Goal: Find specific page/section: Find specific page/section

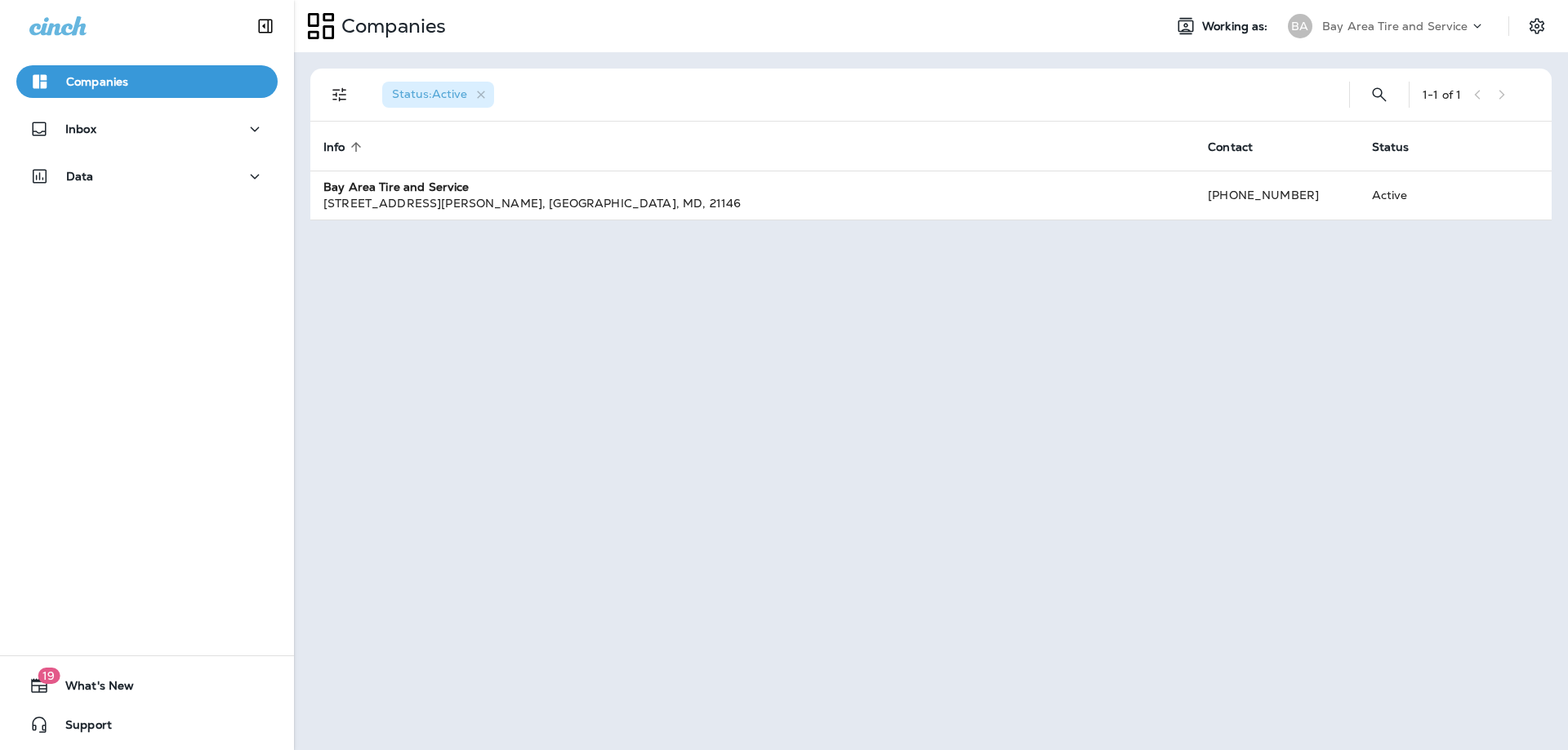
click at [321, 257] on div "Status : Active 1 - 1 of 1 Info sorted ascending Contact Status Bay Area Tire a…" at bounding box center [930, 401] width 1274 height 698
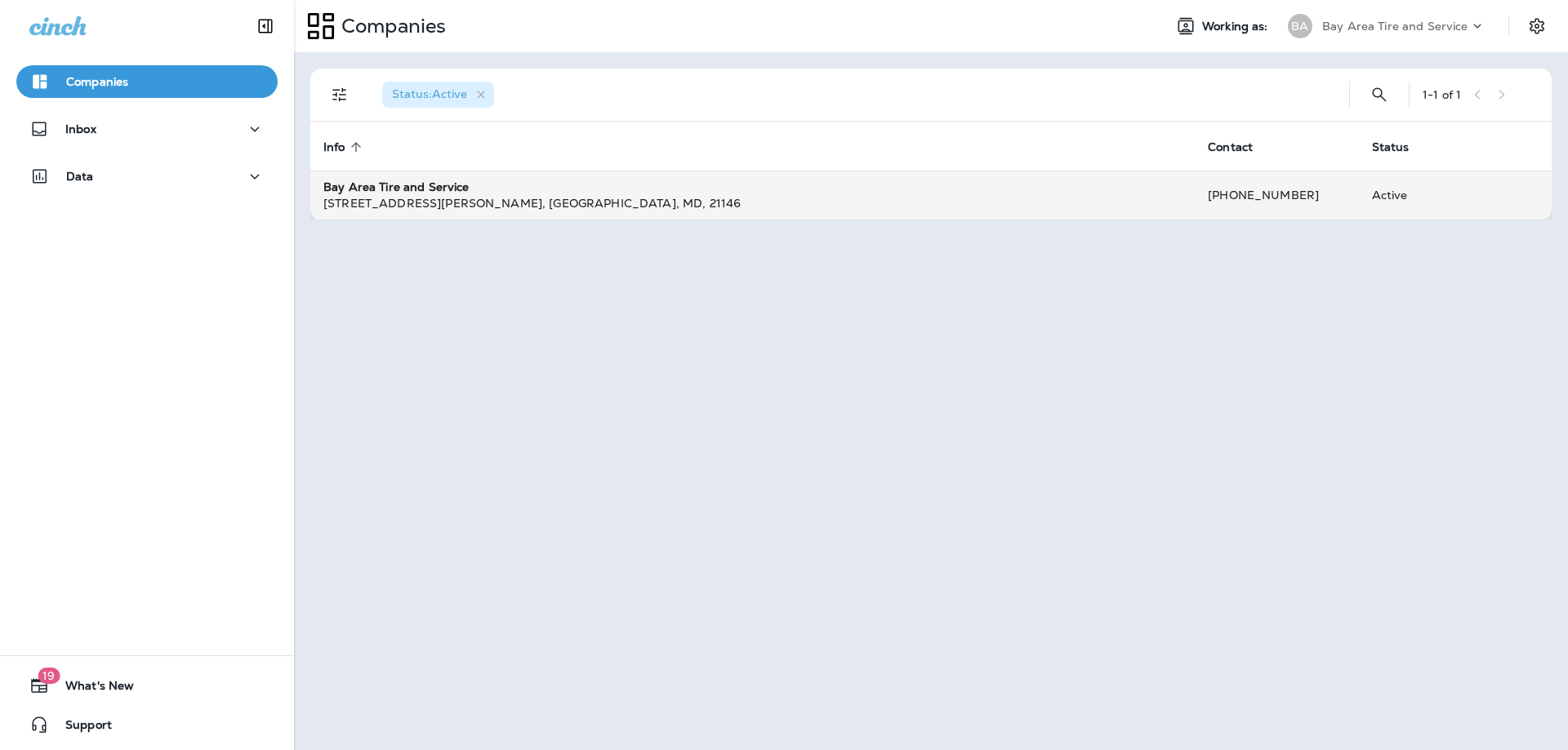
click at [458, 211] on div "[STREET_ADDRESS][PERSON_NAME]" at bounding box center [753, 203] width 859 height 17
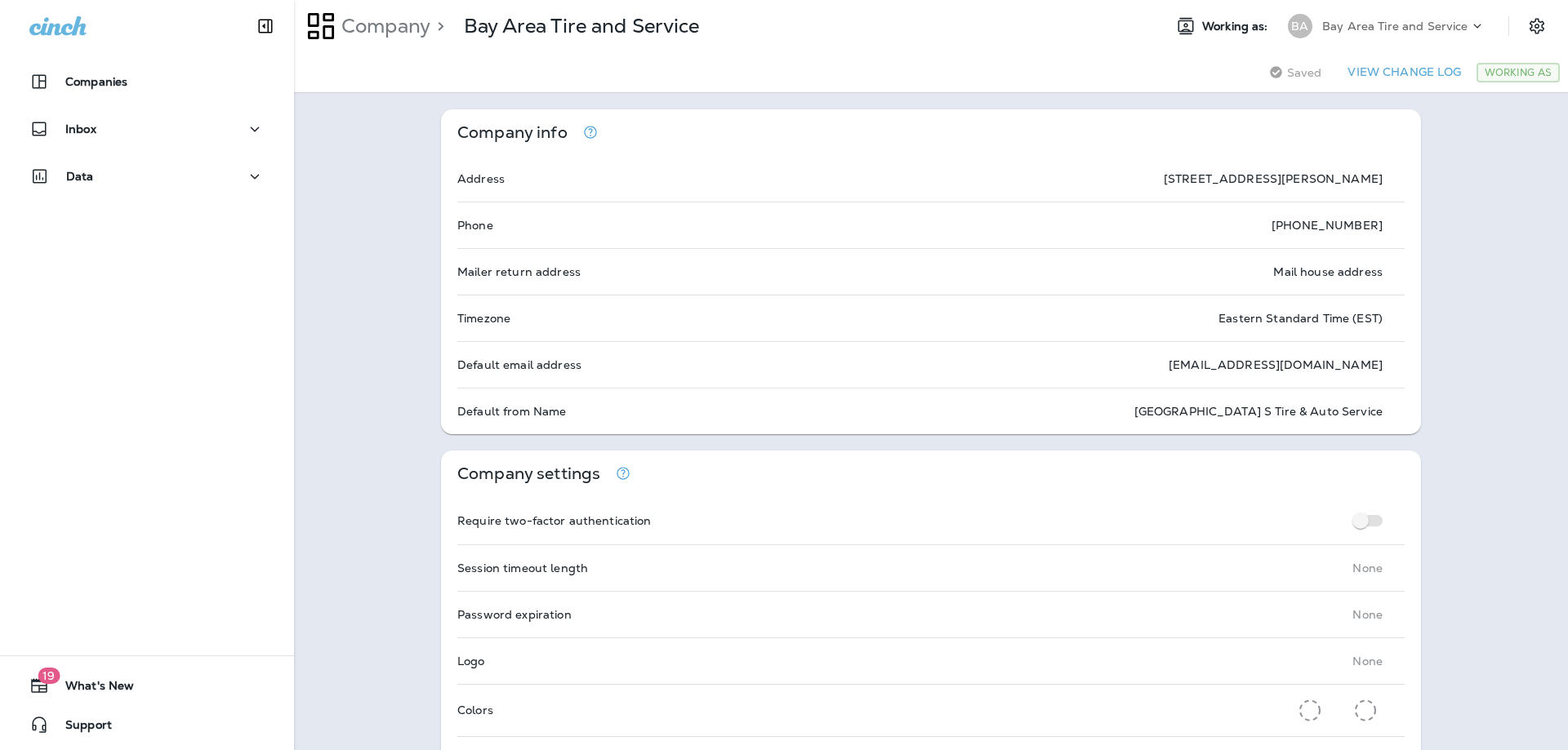
click at [145, 120] on div "Inbox" at bounding box center [147, 128] width 235 height 20
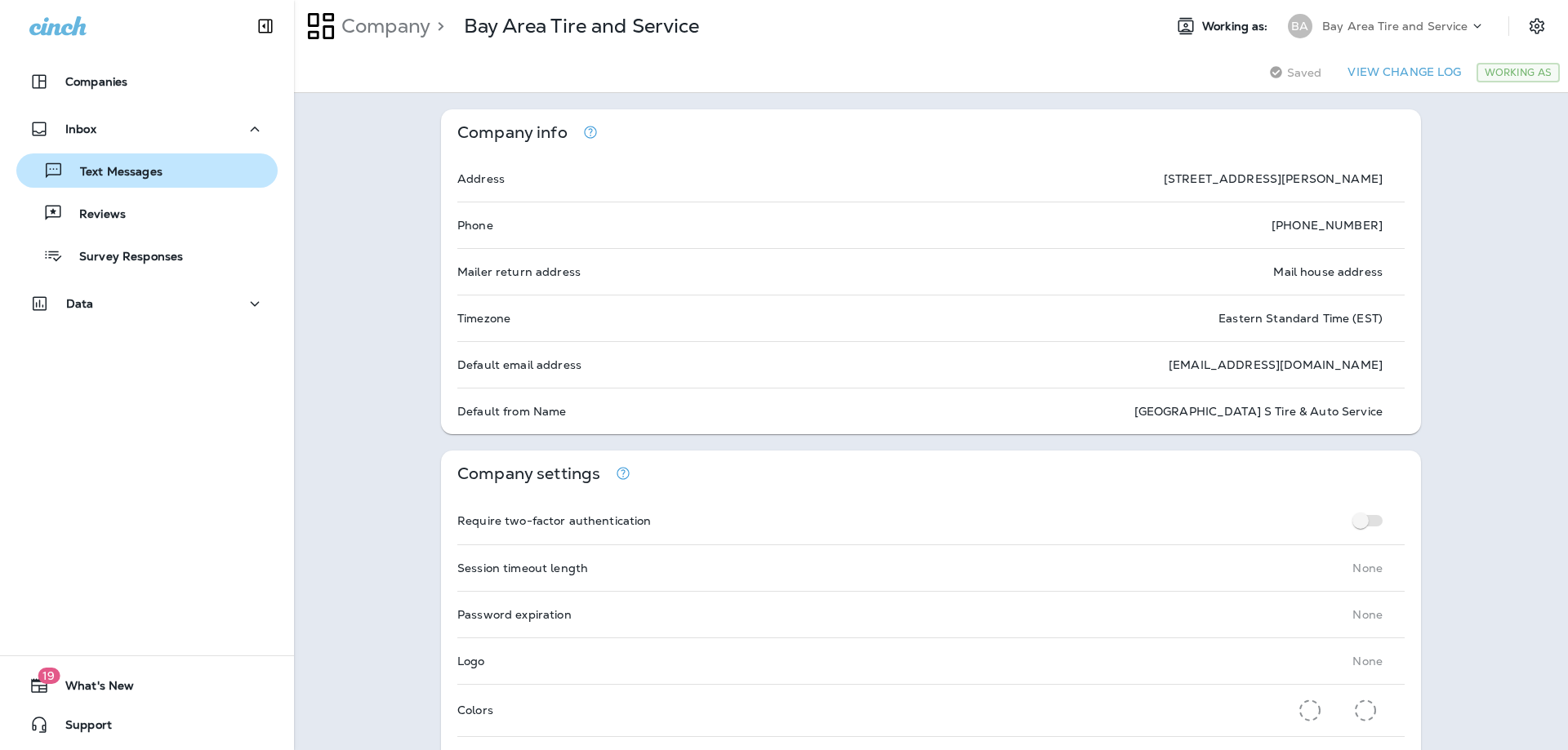
click at [129, 169] on p "Text Messages" at bounding box center [113, 173] width 99 height 16
